Goal: Task Accomplishment & Management: Use online tool/utility

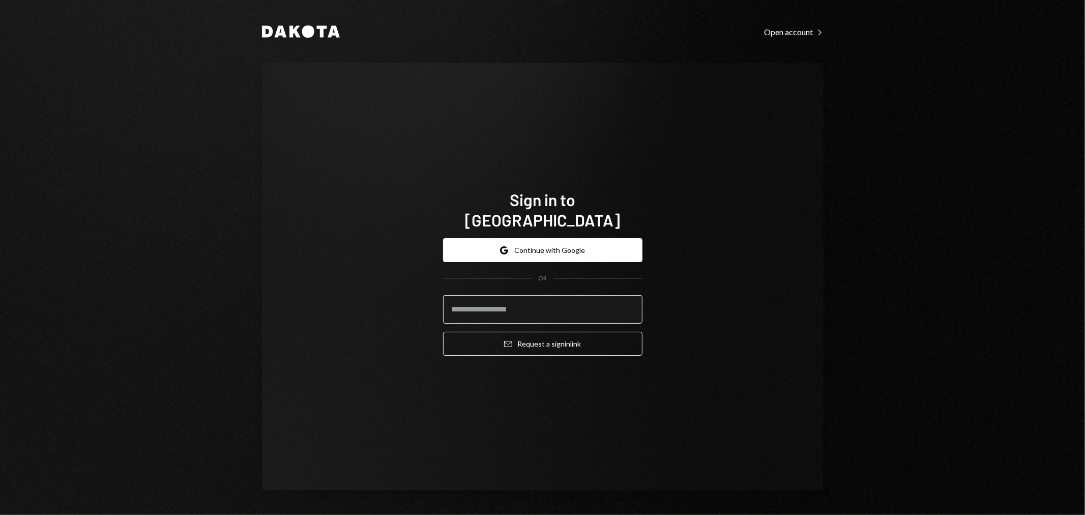
drag, startPoint x: 753, startPoint y: 268, endPoint x: 630, endPoint y: 284, distance: 124.1
click at [753, 268] on div "Sign in to Dakota Google Continue with Google OR Email Request a sign in link" at bounding box center [543, 277] width 562 height 428
click at [555, 238] on button "Google Continue with Google" at bounding box center [542, 250] width 199 height 24
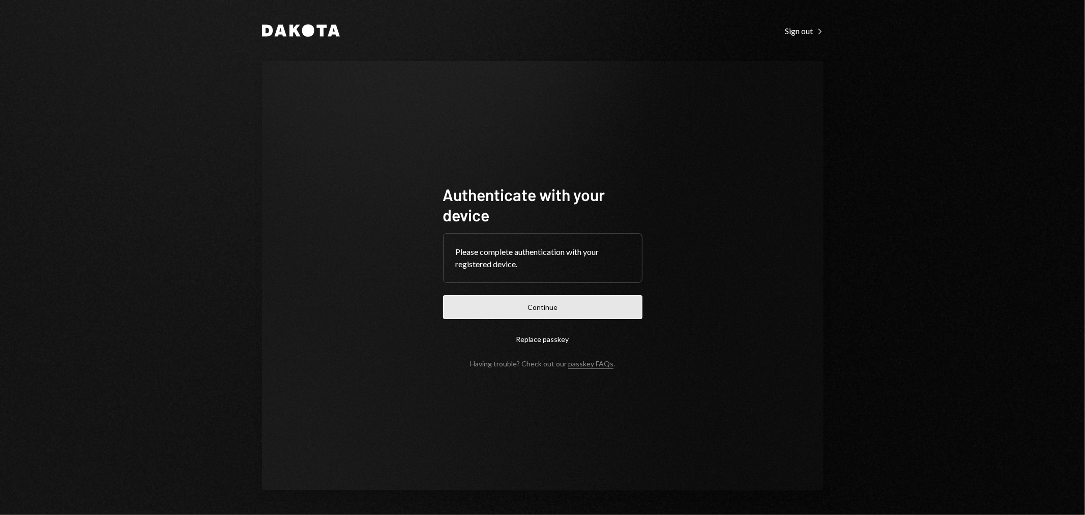
click at [598, 309] on button "Continue" at bounding box center [542, 307] width 199 height 24
click at [551, 309] on button "Continue" at bounding box center [542, 307] width 199 height 24
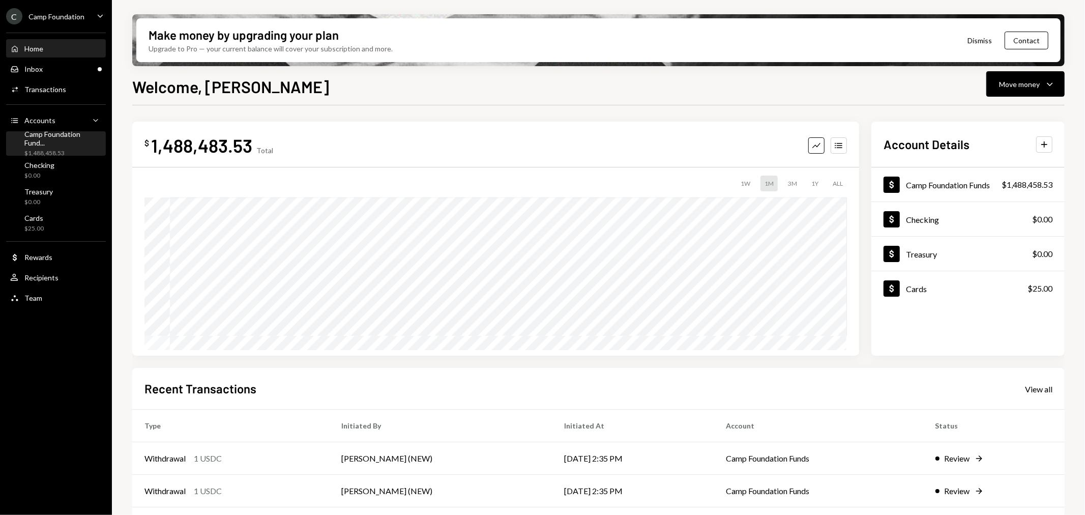
click at [61, 138] on div "Camp Foundation Fund..." at bounding box center [62, 138] width 77 height 17
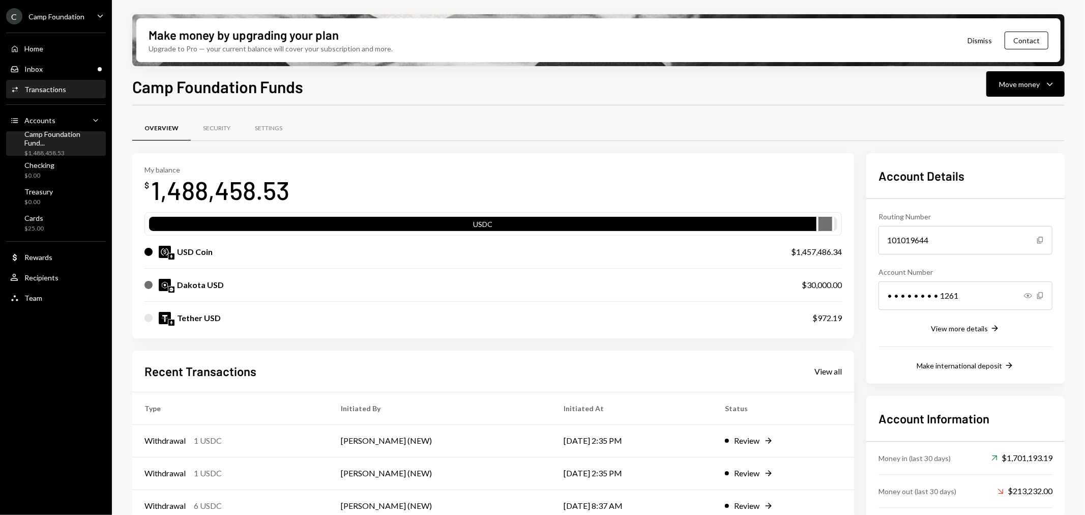
click at [56, 83] on div "Activities Transactions" at bounding box center [56, 89] width 92 height 17
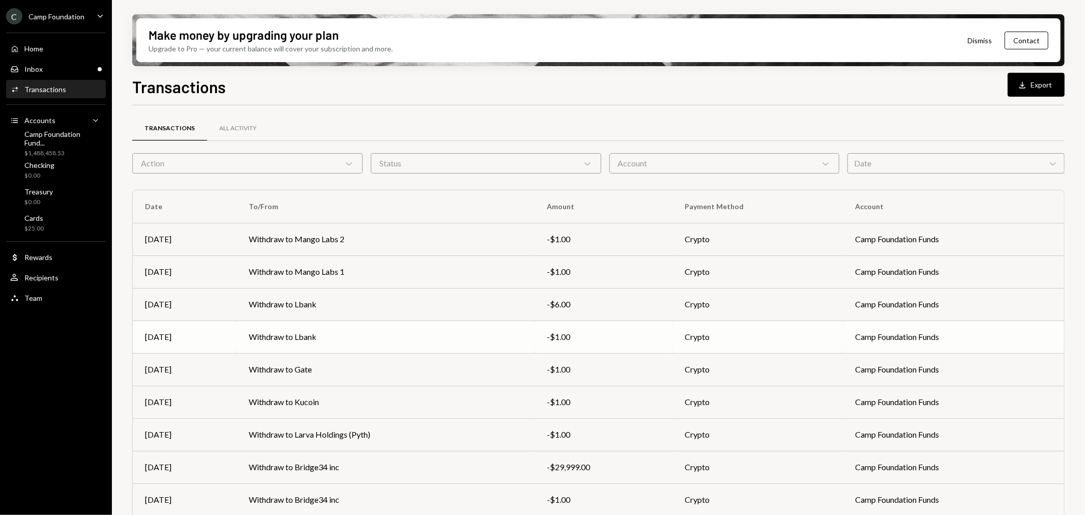
scroll to position [64, 0]
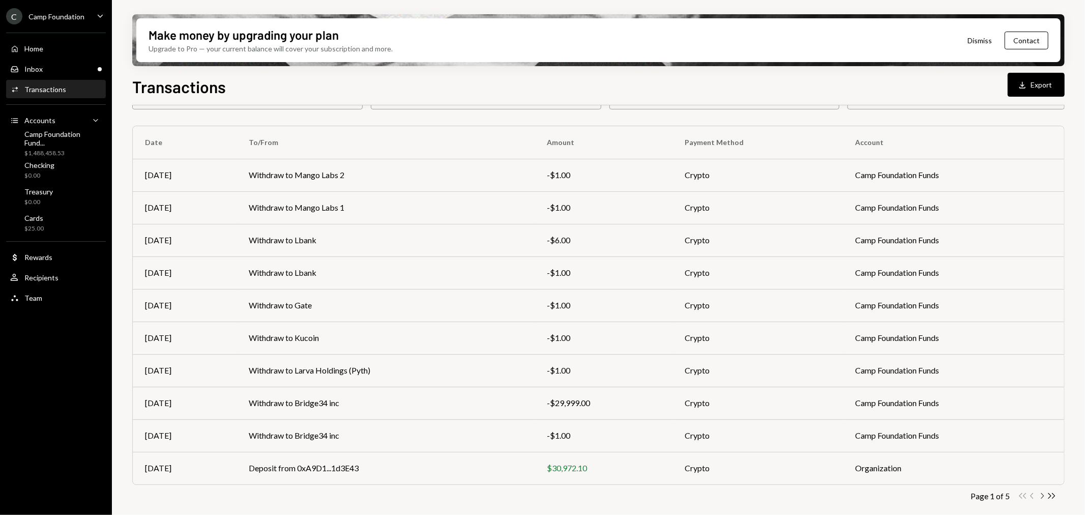
click at [1041, 497] on icon "Chevron Right" at bounding box center [1042, 496] width 10 height 10
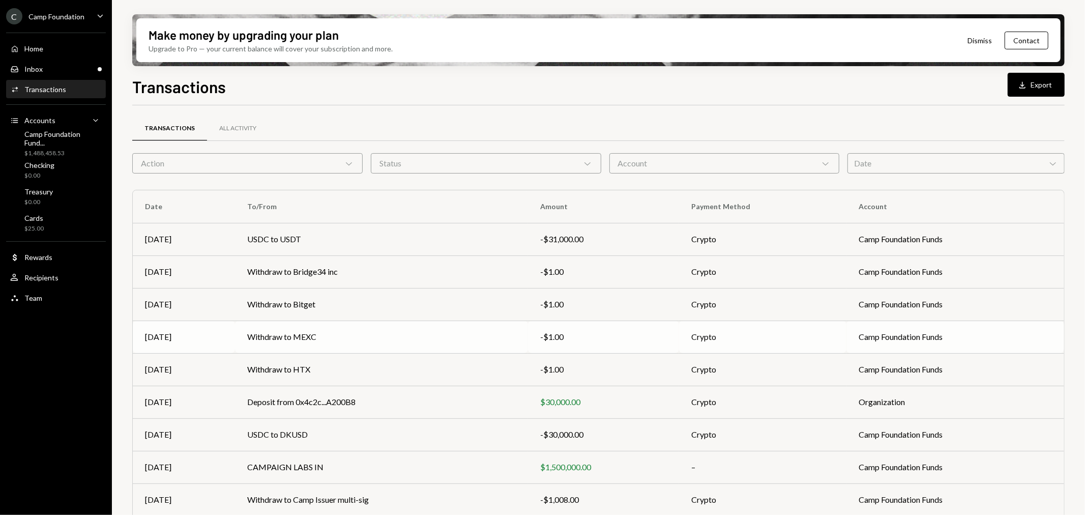
click at [290, 334] on td "Withdraw to MEXC" at bounding box center [381, 337] width 293 height 33
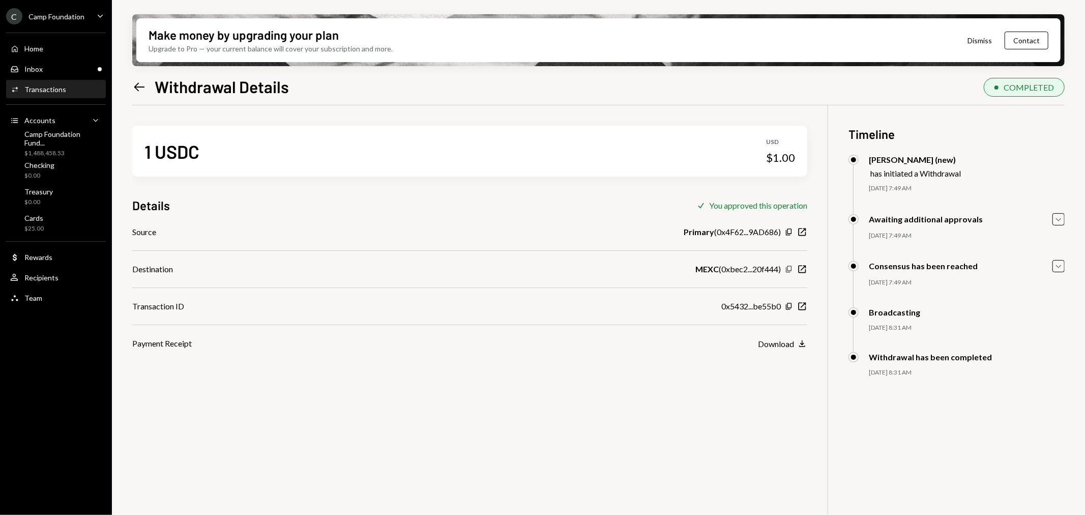
click at [791, 267] on icon "Copy" at bounding box center [789, 269] width 8 height 8
click at [72, 86] on div "Activities Transactions" at bounding box center [56, 89] width 92 height 9
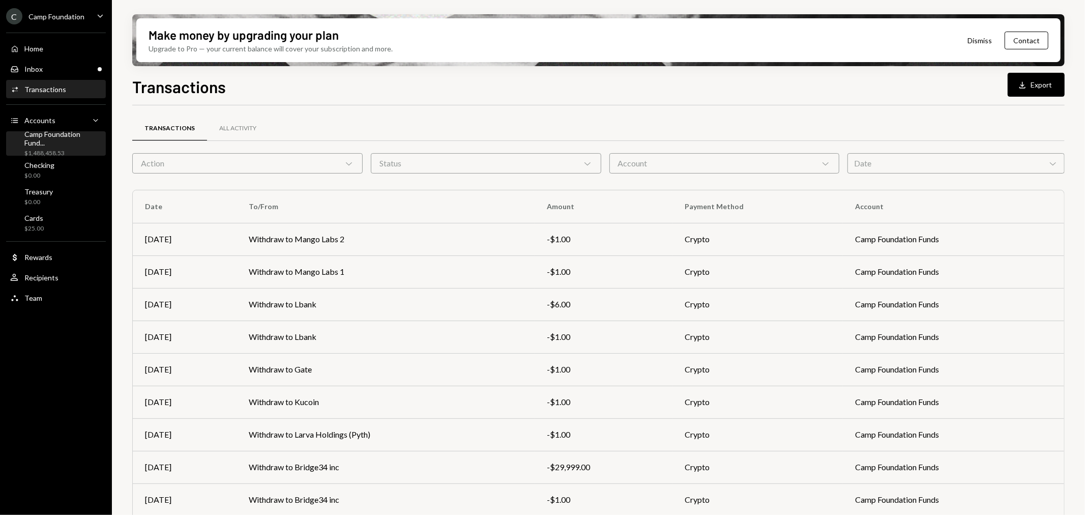
click at [63, 135] on div "Camp Foundation Fund..." at bounding box center [62, 138] width 77 height 17
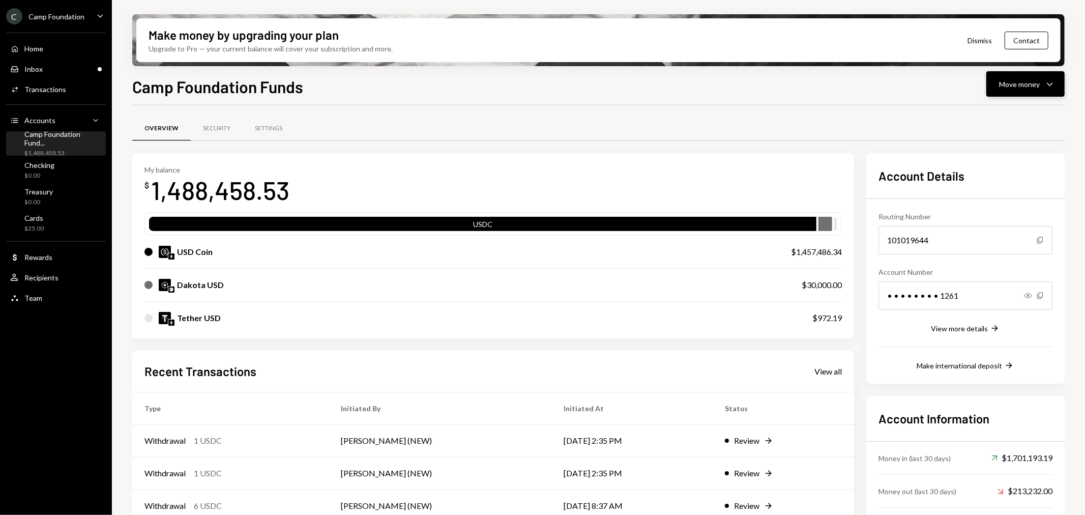
click at [1037, 79] on div "Move money" at bounding box center [1019, 84] width 41 height 11
click at [1006, 117] on div "Send" at bounding box center [1018, 114] width 74 height 11
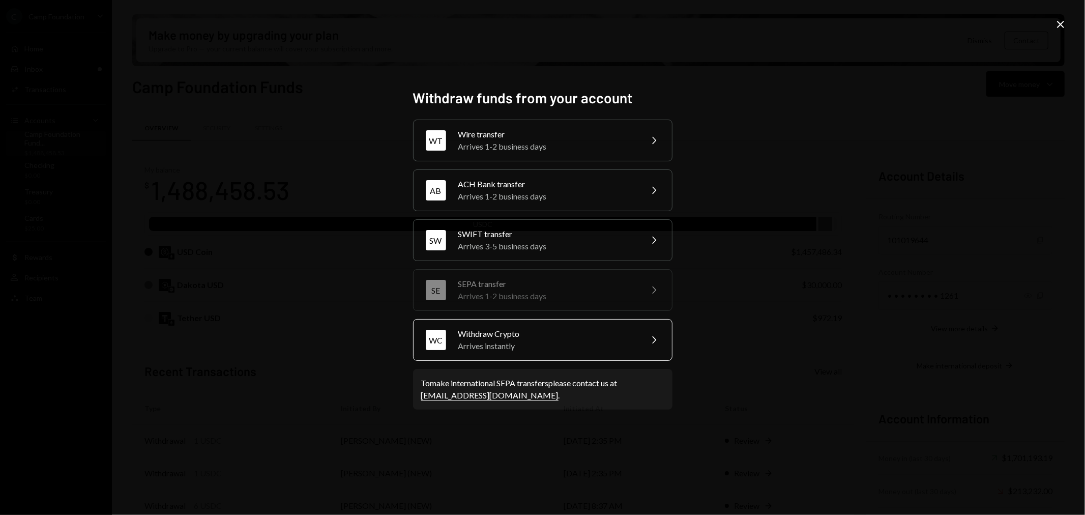
click at [537, 345] on div "Arrives instantly" at bounding box center [546, 346] width 177 height 12
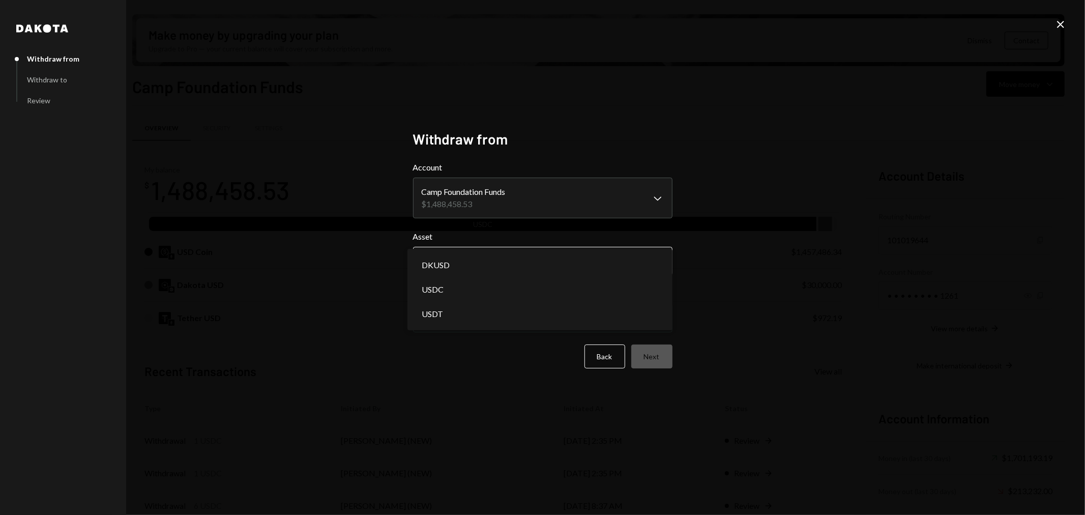
click at [497, 272] on body "C Camp Foundation Caret Down Home Home Inbox Inbox Activities Transactions Acco…" at bounding box center [542, 257] width 1085 height 515
select select "****"
click at [608, 317] on body "C Camp Foundation Caret Down Home Home Inbox Inbox Activities Transactions Acco…" at bounding box center [542, 257] width 1085 height 515
click at [664, 359] on button "Next" at bounding box center [651, 356] width 41 height 24
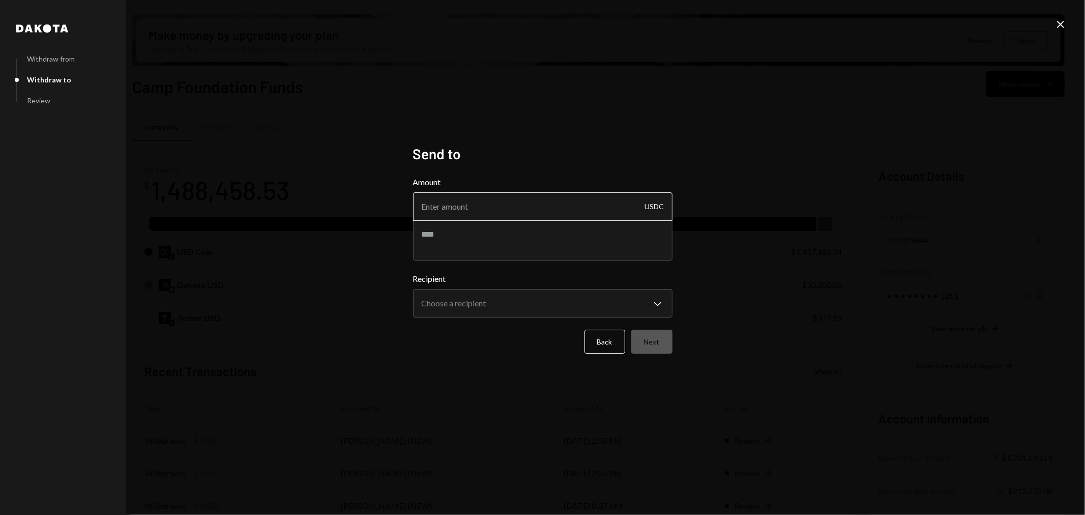
click at [513, 206] on input "Amount" at bounding box center [542, 206] width 259 height 28
type input "69999"
click at [509, 240] on textarea at bounding box center [542, 240] width 259 height 41
type textarea "**********"
click at [539, 302] on body "C Camp Foundation Caret Down Home Home Inbox Inbox Activities Transactions Acco…" at bounding box center [542, 257] width 1085 height 515
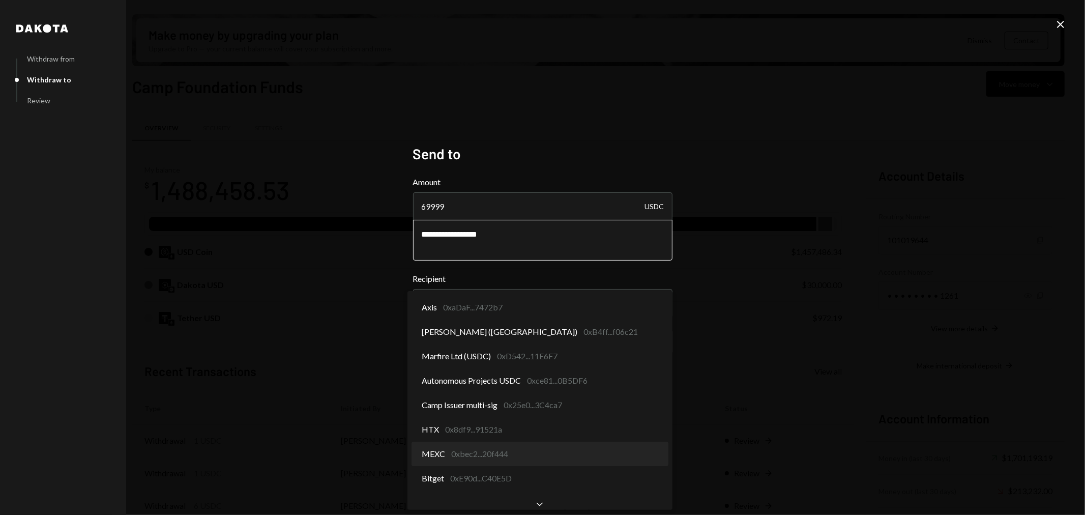
select select "**********"
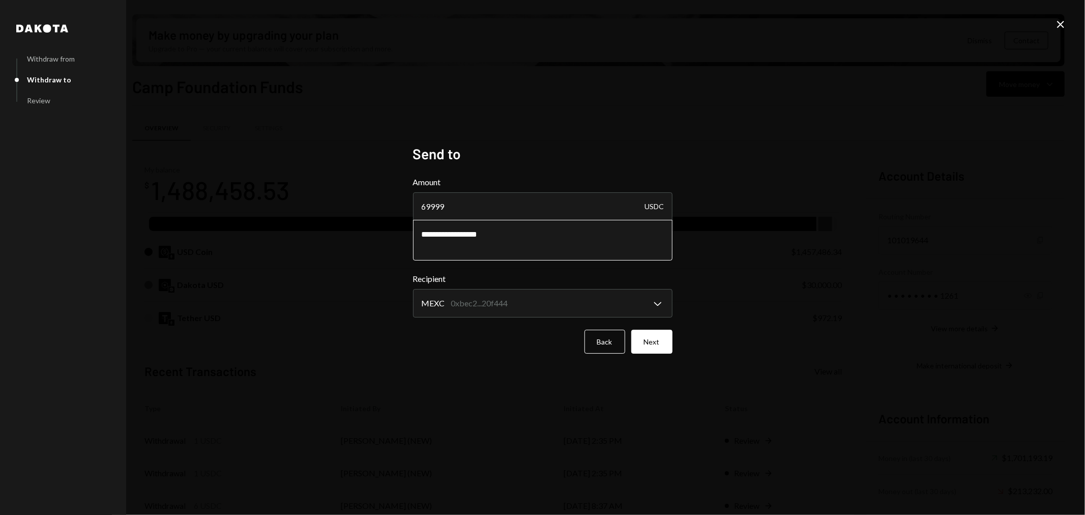
click at [431, 232] on textarea "**********" at bounding box center [542, 240] width 259 height 41
type textarea "**********"
click at [653, 341] on button "Next" at bounding box center [651, 342] width 41 height 24
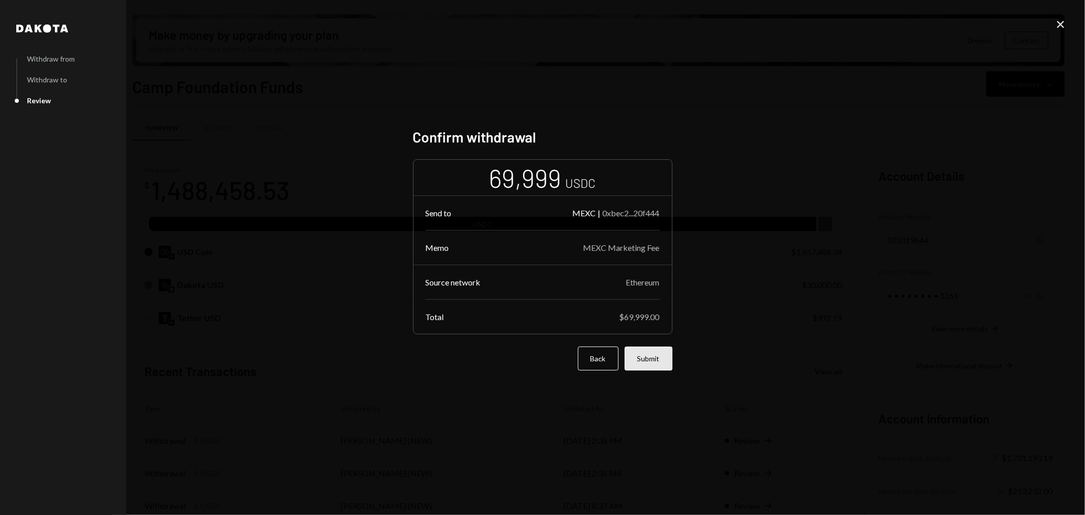
click at [654, 360] on button "Submit" at bounding box center [649, 358] width 48 height 24
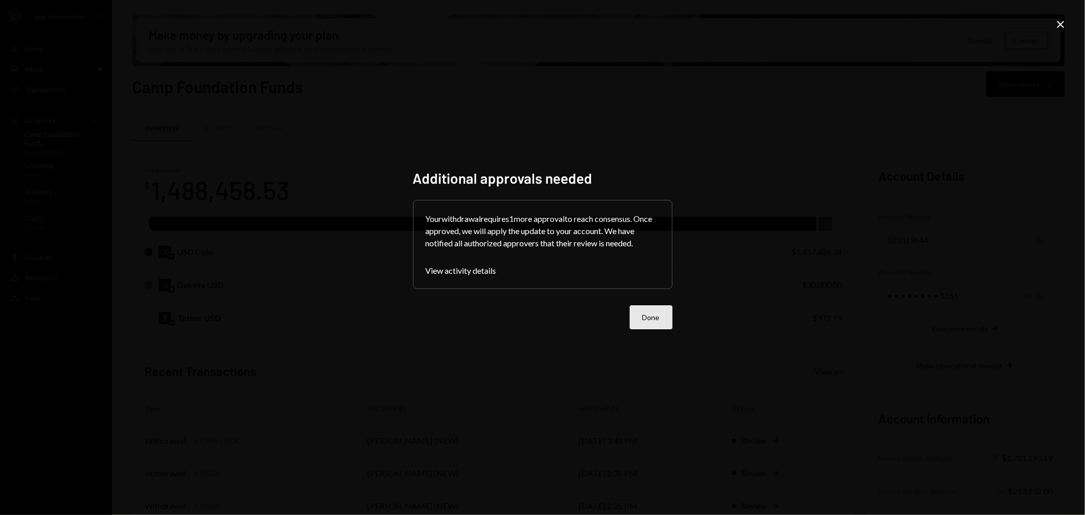
click at [638, 321] on button "Done" at bounding box center [651, 317] width 43 height 24
